Goal: Navigation & Orientation: Find specific page/section

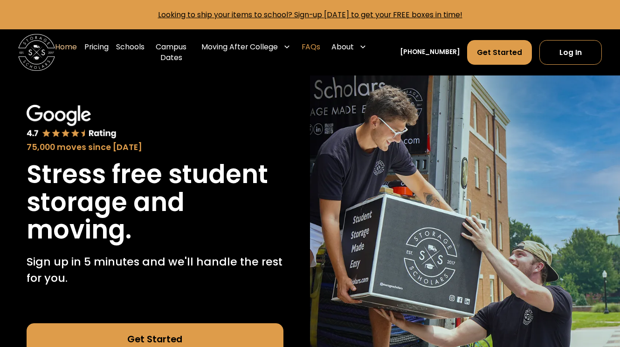
click at [320, 45] on link "FAQs" at bounding box center [310, 52] width 19 height 37
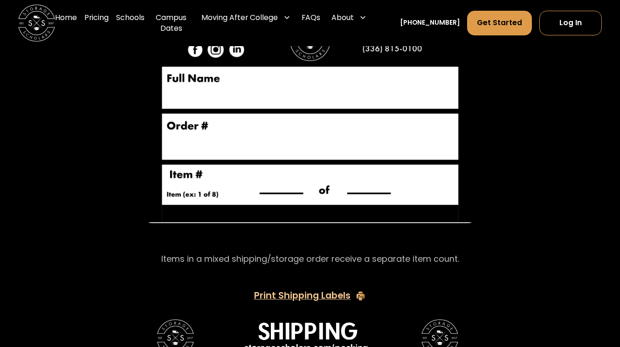
scroll to position [1715, 0]
click at [271, 291] on div "Print Shipping Labels" at bounding box center [302, 295] width 96 height 9
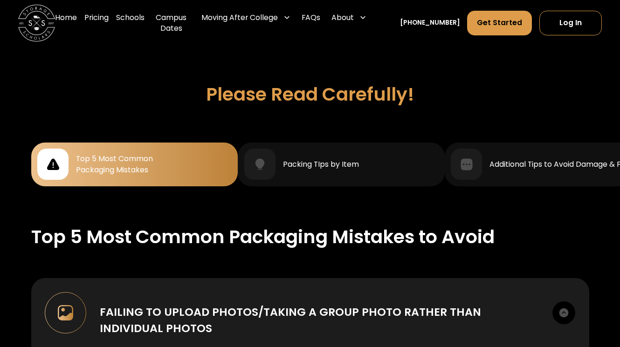
scroll to position [792, 0]
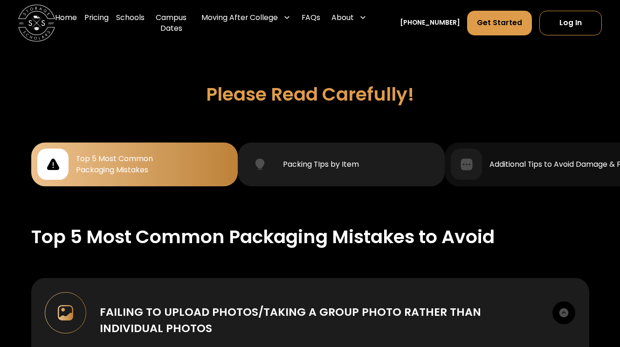
click at [327, 159] on div "Packing TIps by Item" at bounding box center [321, 164] width 76 height 11
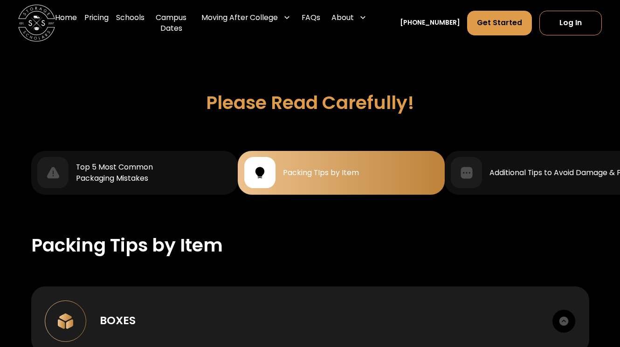
scroll to position [775, 0]
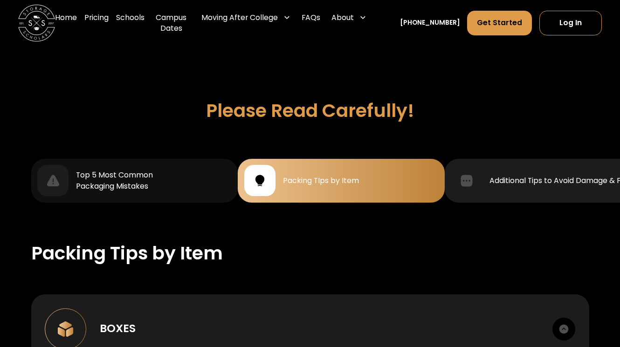
click at [523, 165] on div "Additional Tips to Avoid Damage & Fees" at bounding box center [548, 180] width 194 height 31
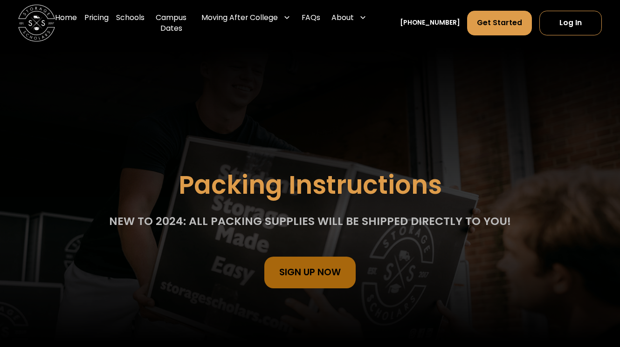
scroll to position [0, 0]
click at [177, 18] on link "Campus Dates" at bounding box center [171, 23] width 39 height 37
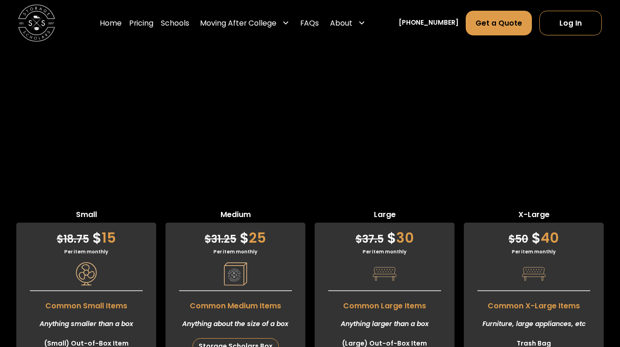
scroll to position [2164, 0]
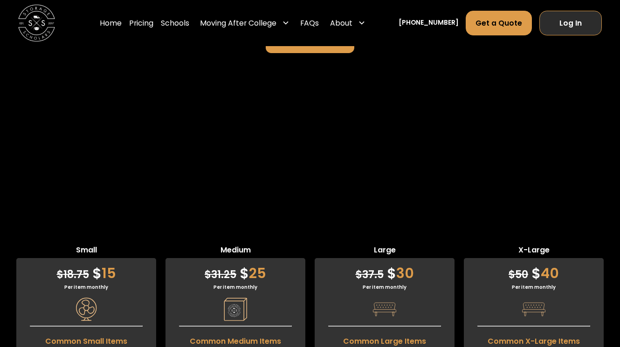
click at [577, 21] on link "Log In" at bounding box center [570, 23] width 62 height 25
